Goal: Check status: Check status

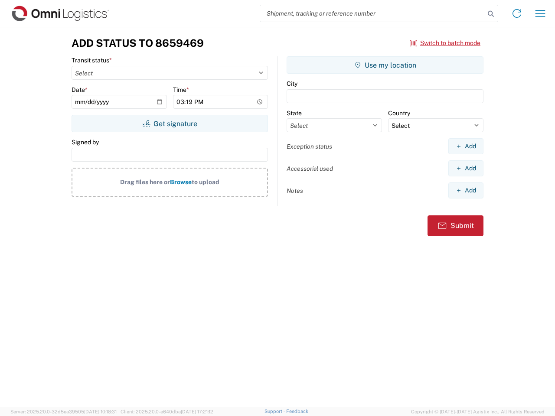
click at [373, 13] on input "search" at bounding box center [372, 13] width 225 height 16
click at [491, 14] on icon at bounding box center [491, 14] width 12 height 12
click at [517, 13] on icon at bounding box center [517, 14] width 14 height 14
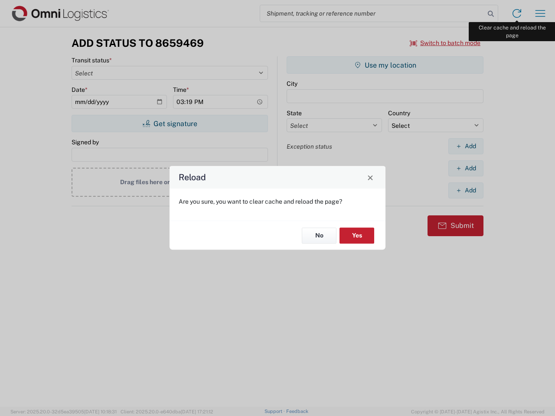
click at [540, 13] on div "Reload Are you sure, you want to clear cache and reload the page? No Yes" at bounding box center [277, 208] width 555 height 416
click at [445, 43] on div "Reload Are you sure, you want to clear cache and reload the page? No Yes" at bounding box center [277, 208] width 555 height 416
click at [170, 124] on div "Reload Are you sure, you want to clear cache and reload the page? No Yes" at bounding box center [277, 208] width 555 height 416
click at [385, 65] on div "Reload Are you sure, you want to clear cache and reload the page? No Yes" at bounding box center [277, 208] width 555 height 416
click at [466, 146] on div "Reload Are you sure, you want to clear cache and reload the page? No Yes" at bounding box center [277, 208] width 555 height 416
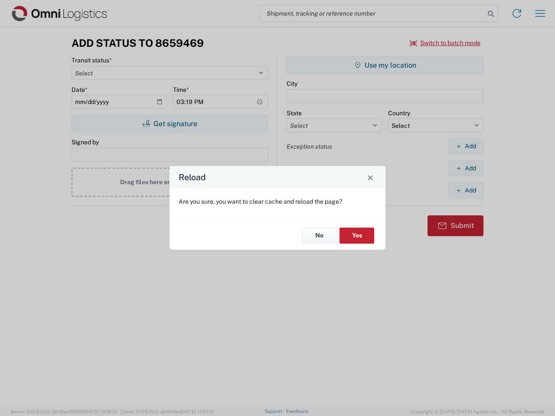
click at [466, 168] on div "Reload Are you sure, you want to clear cache and reload the page? No Yes" at bounding box center [277, 208] width 555 height 416
click at [466, 190] on div "Reload Are you sure, you want to clear cache and reload the page? No Yes" at bounding box center [277, 208] width 555 height 416
